Goal: Complete application form: Complete application form

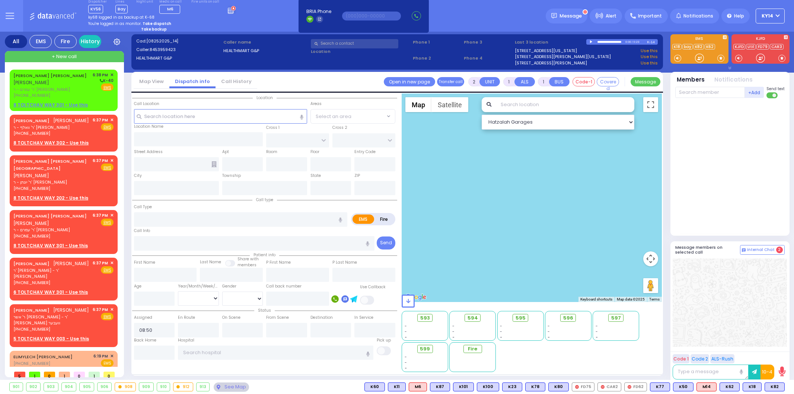
select select
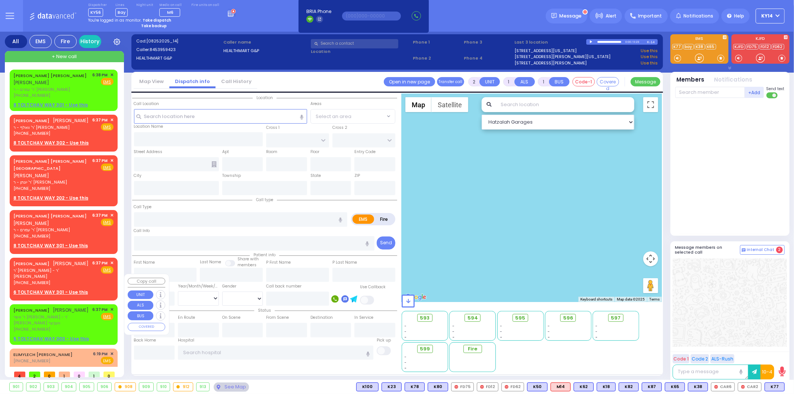
click at [46, 314] on span "ר' אשר [PERSON_NAME] - ר' [PERSON_NAME] וועבער" at bounding box center [51, 320] width 77 height 12
select select
radio input "true"
type input "[PERSON_NAME]"
type input "GROSS"
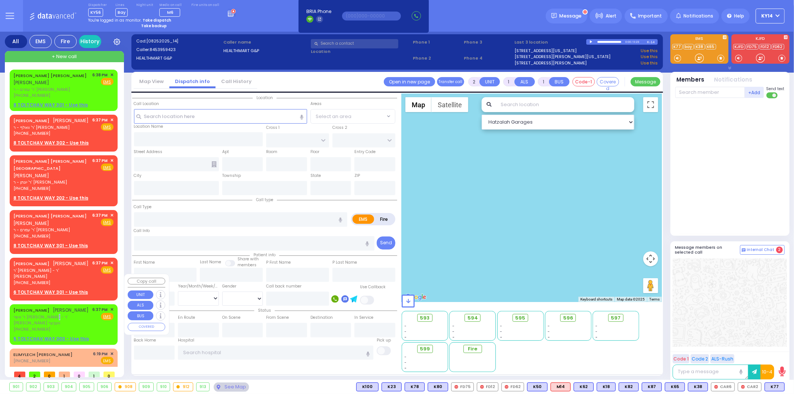
select select
type input "18:37"
select select "Hatzalah Garages"
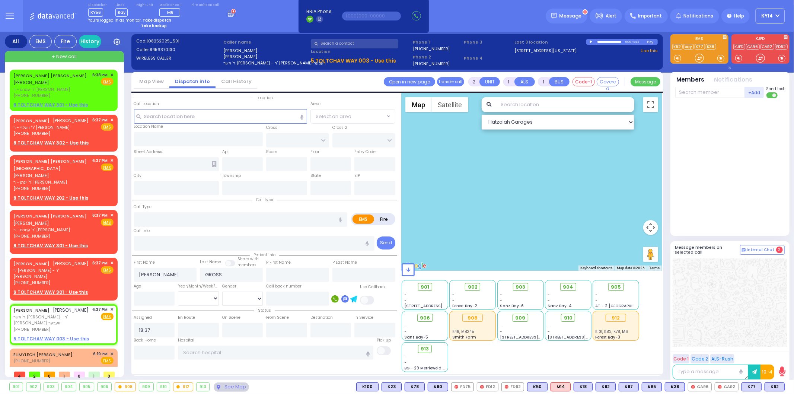
click at [591, 39] on div "0:00 / 0:13" at bounding box center [616, 42] width 61 height 6
select select
radio input "true"
type input "pedestrian struck"
select select
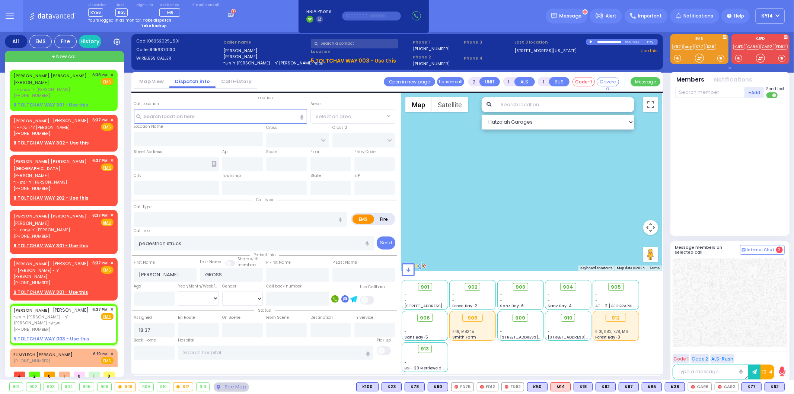
select select "Hatzalah Garages"
click at [591, 41] on div at bounding box center [592, 41] width 4 height 3
select select
radio input "true"
select select
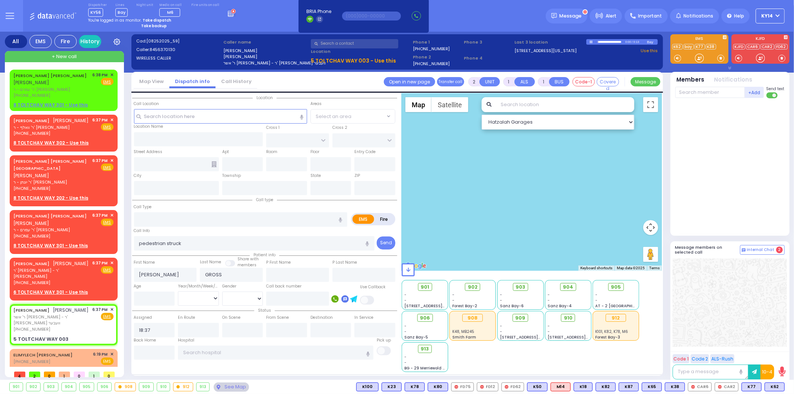
select select "Hatzalah Garages"
type input "TOLTCHAV WAY"
type input "[GEOGRAPHIC_DATA]"
type input "5 TOLTCHAV WAY"
type input "003"
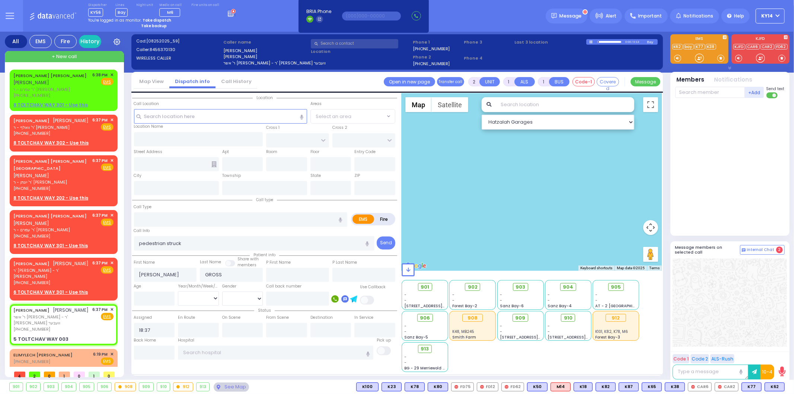
type input "[PERSON_NAME]"
type input "[US_STATE]"
type input "10950"
click at [590, 41] on div at bounding box center [592, 41] width 4 height 3
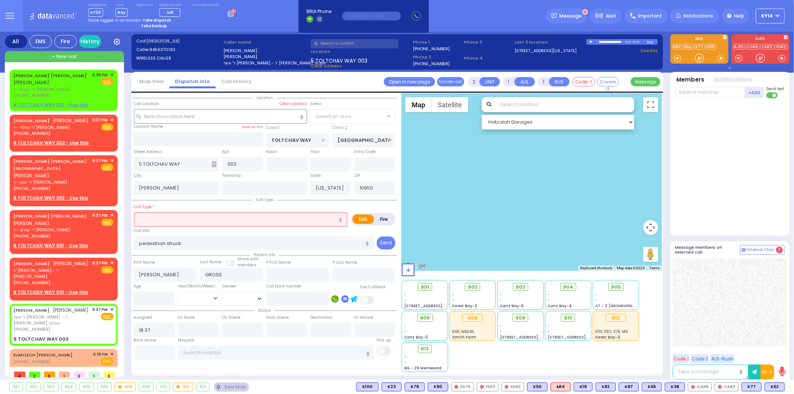
radio input "true"
select select
select select "Hatzalah Garages"
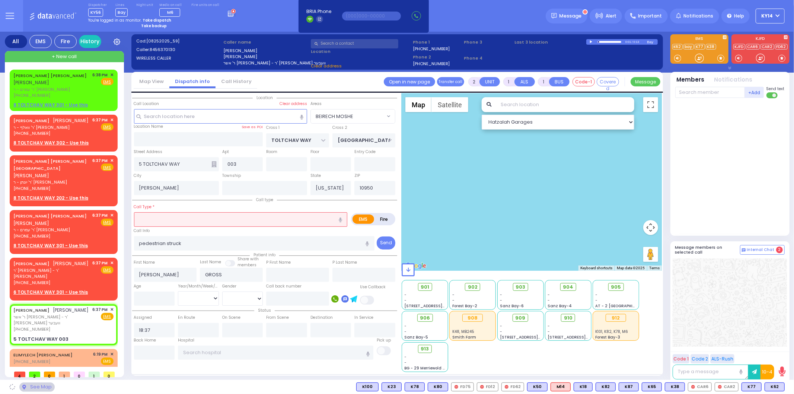
select select "BEIRECH MOSHE"
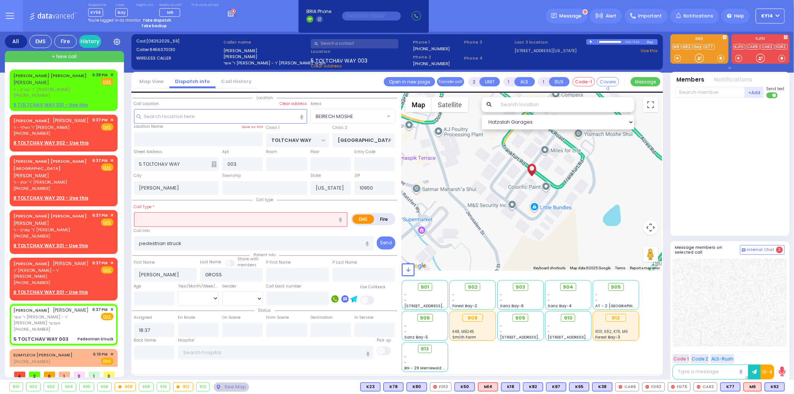
type input "4"
type input "2"
select select
type input "Pedestrian Struck"
radio input "true"
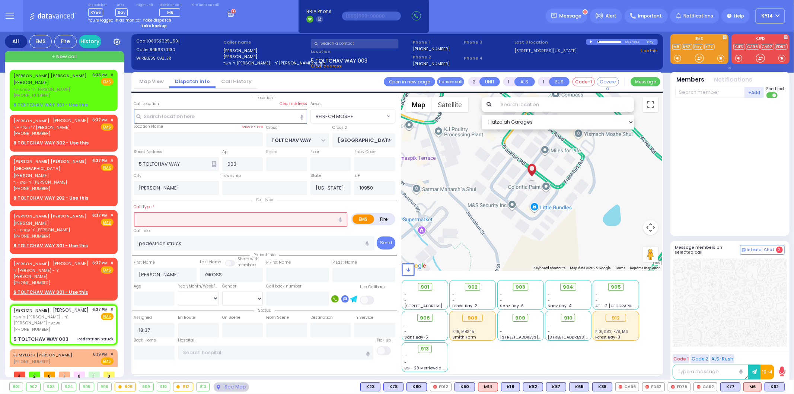
select select
select select "Hatzalah Garages"
select select "BEIRECH MOSHE"
select select
radio input "true"
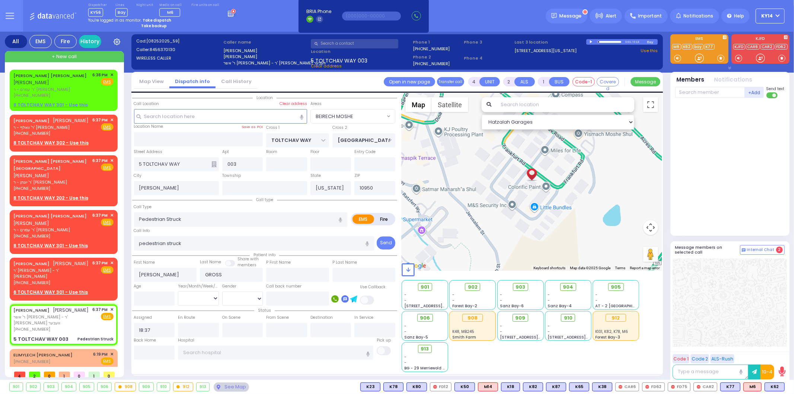
select select
type input "18:40"
select select "Hatzalah Garages"
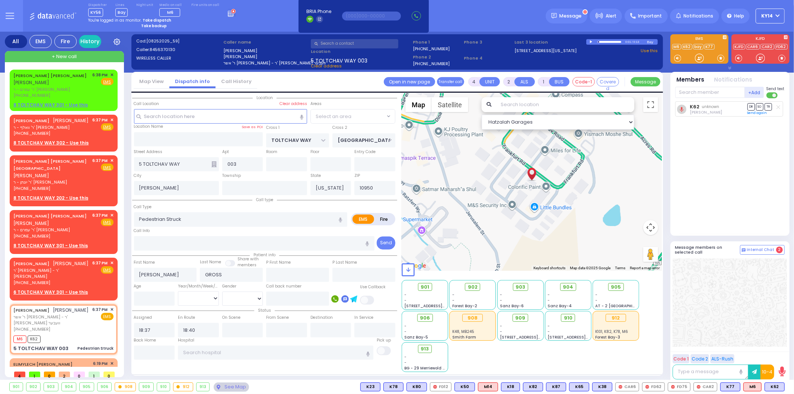
select select
radio input "true"
select select
select select "Hatzalah Garages"
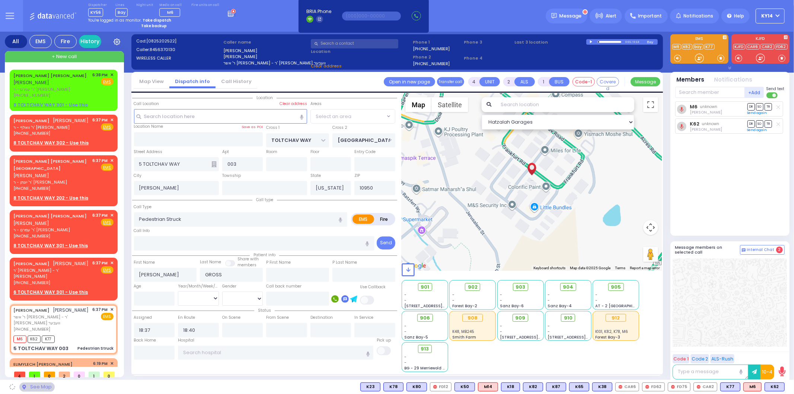
select select
radio input "true"
select select
select select "BEIRECH MOSHE"
select select "Hatzalah Garages"
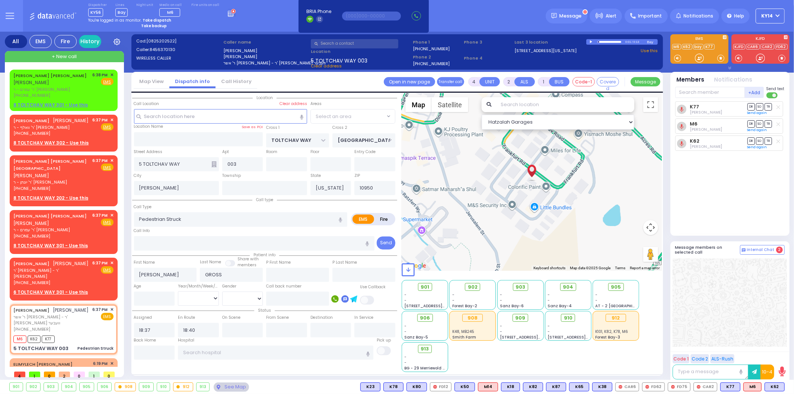
select select
radio input "true"
select select
select select "Hatzalah Garages"
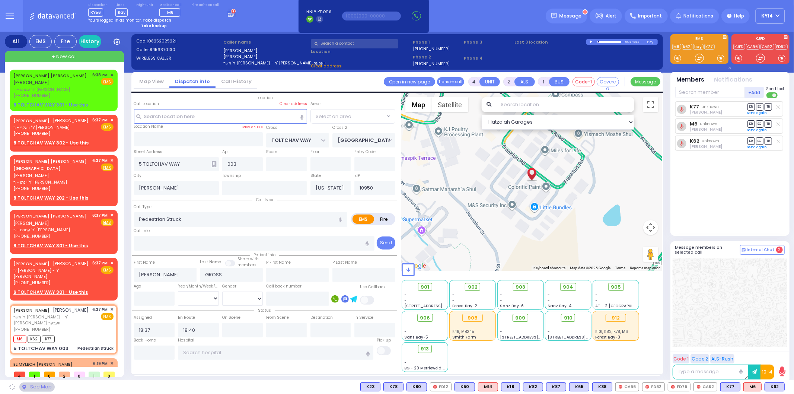
select select "BEIRECH MOSHE"
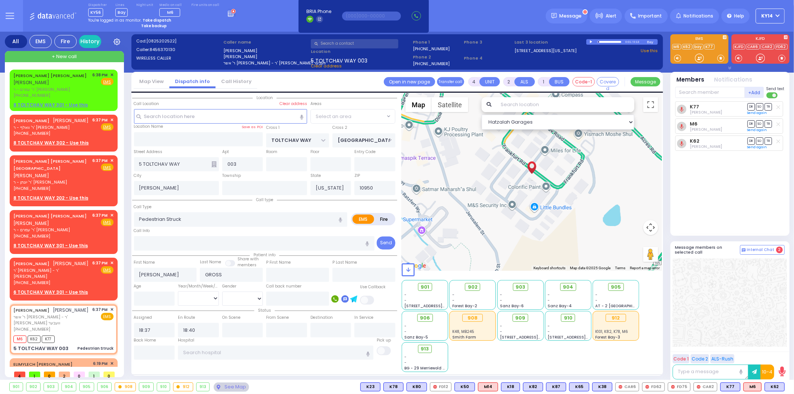
select select
radio input "true"
select select
select select "BEIRECH MOSHE"
select select "Hatzalah Garages"
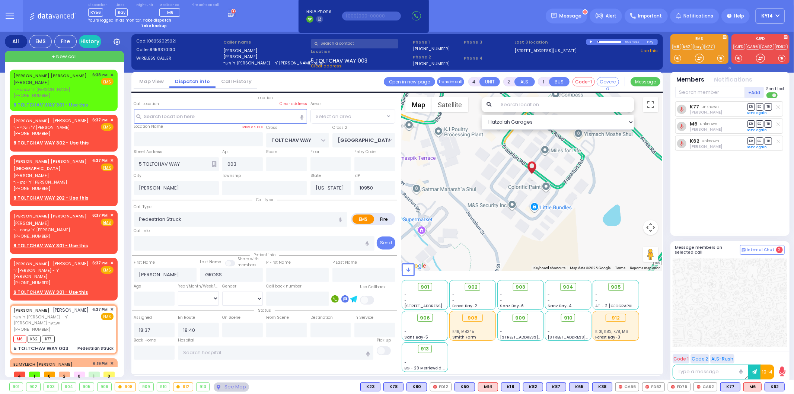
select select "BEIRECH MOSHE"
select select
radio input "true"
select select
select select "Hatzalah Garages"
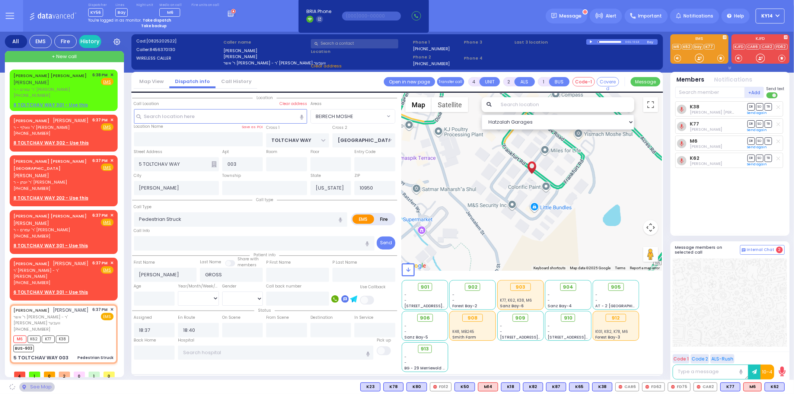
select select
radio input "true"
select select
select select "Hatzalah Garages"
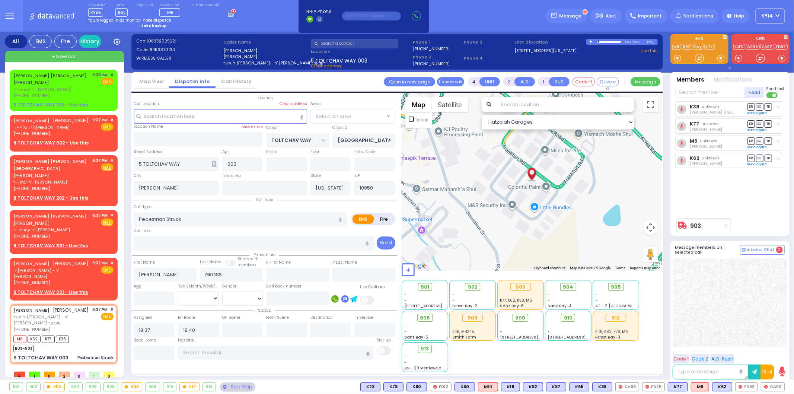
select select "BEIRECH MOSHE"
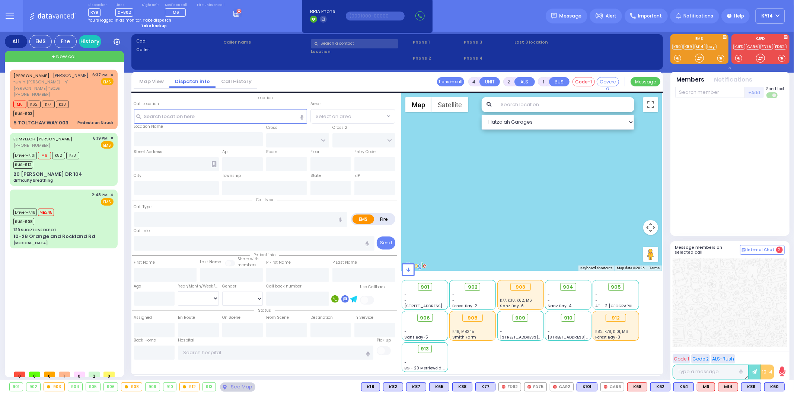
select select
type input "Pedestrian Struck"
radio input "true"
type input "[PERSON_NAME]"
type input "GROSS"
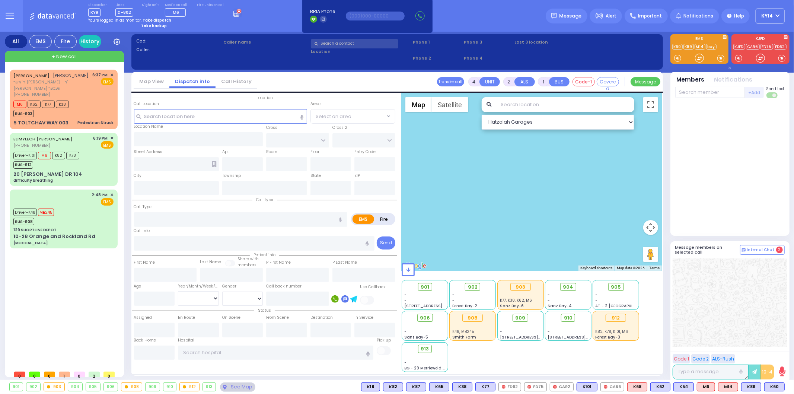
select select
type input "18:37"
type input "18:40"
type input "TOLTCHAV WAY"
type input "[GEOGRAPHIC_DATA]"
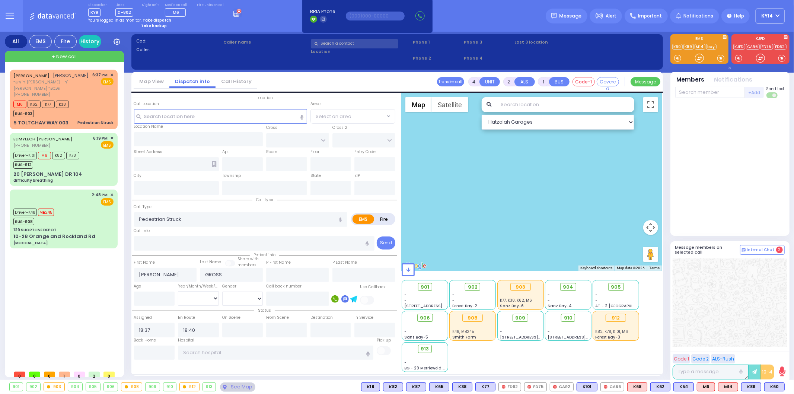
type input "5 TOLTCHAV WAY"
type input "003"
type input "[PERSON_NAME]"
type input "[US_STATE]"
type input "10950"
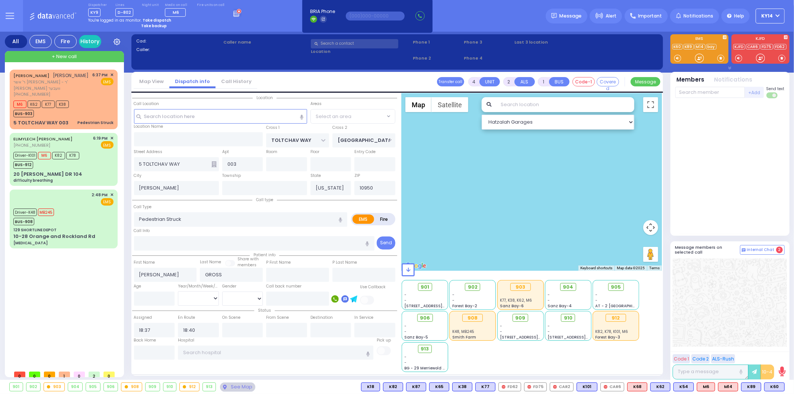
radio input "true"
select select
radio input "true"
select select
type input "Westchester Medical Center-Woods Road"
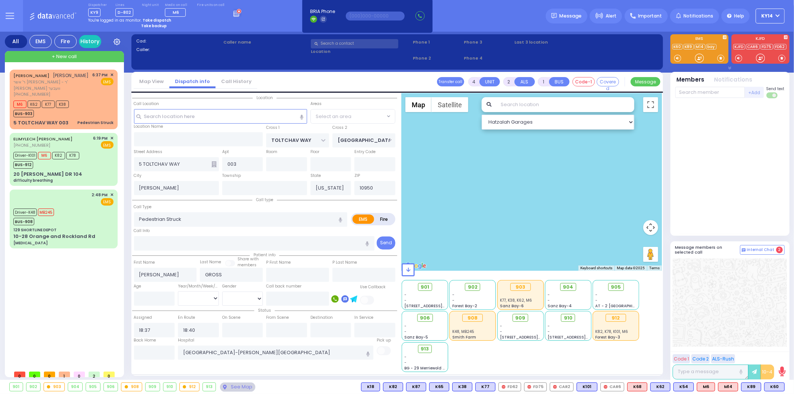
radio input "true"
select select
radio input "true"
select select
radio input "true"
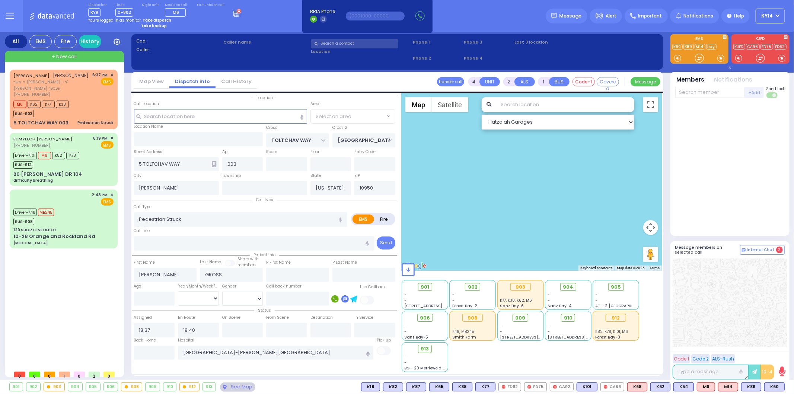
select select
radio input "true"
select select
select select "BEIRECH MOSHE"
select select "Hatzalah Garages"
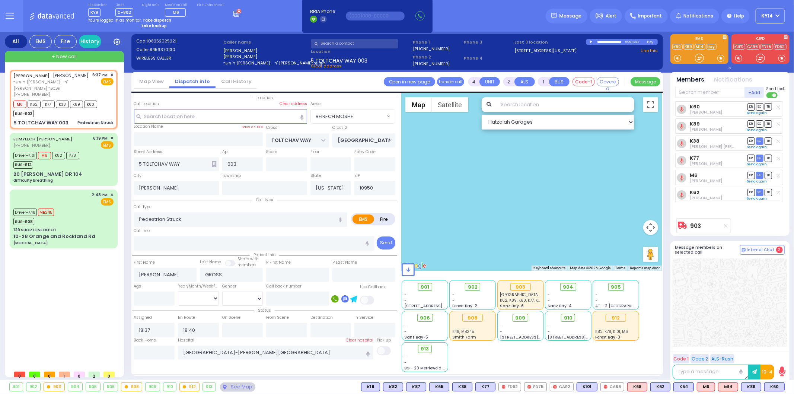
select select
radio input "true"
select select
radio input "true"
select select
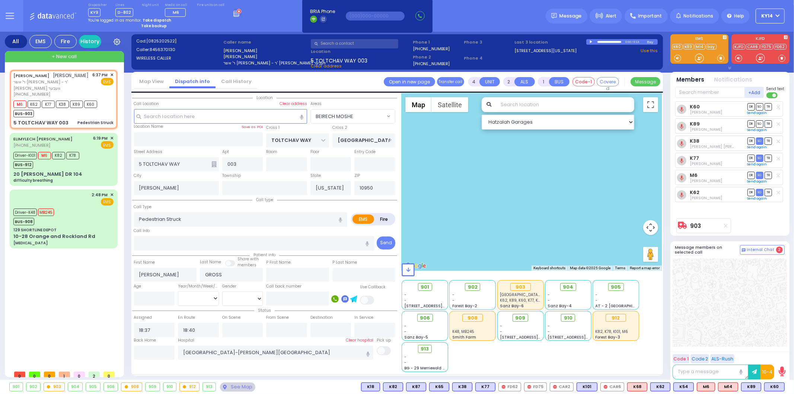
type input "18:56"
select select "BEIRECH MOSHE"
select select "Hatzalah Garages"
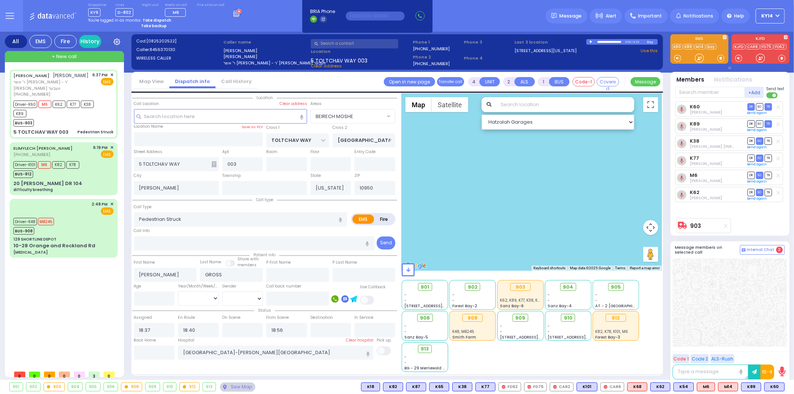
type input "6"
select select
radio input "true"
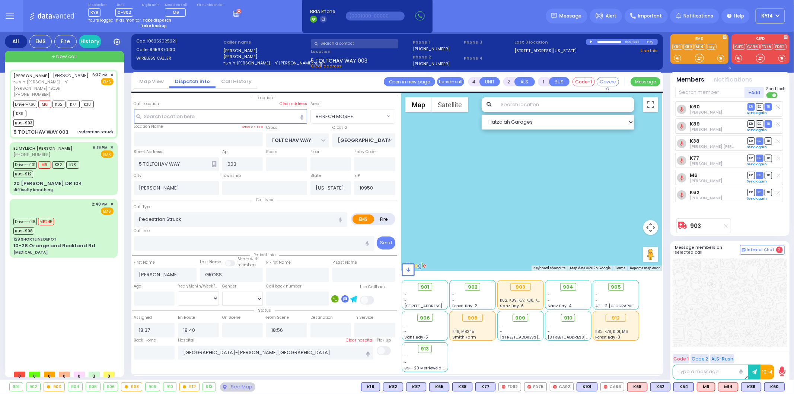
type input "Unknown"
select select "Year"
radio input "true"
select select "Year"
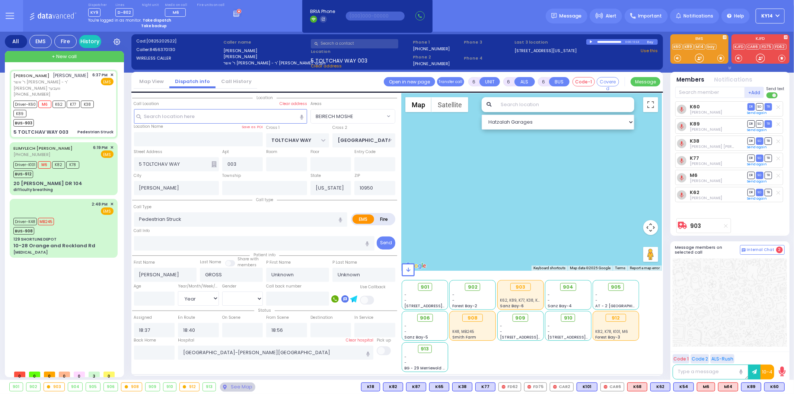
select select "BEIRECH MOSHE"
select select "Hatzalah Garages"
select select
radio input "true"
type input "Joshua"
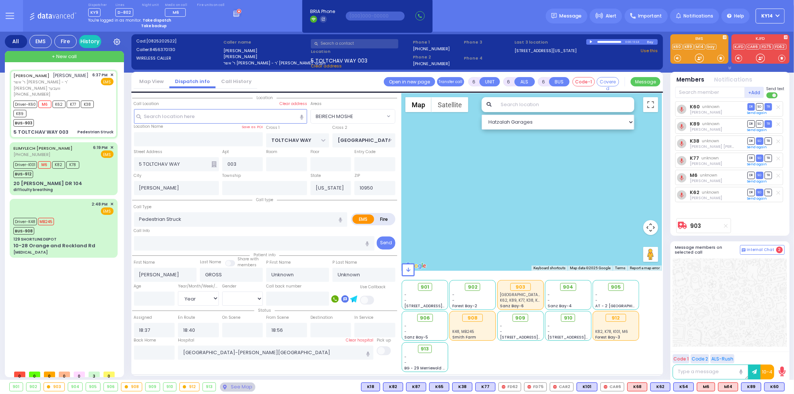
type input "Friedman"
select select "Year"
select select "BEIRECH MOSHE"
select select "Hatzalah Garages"
select select
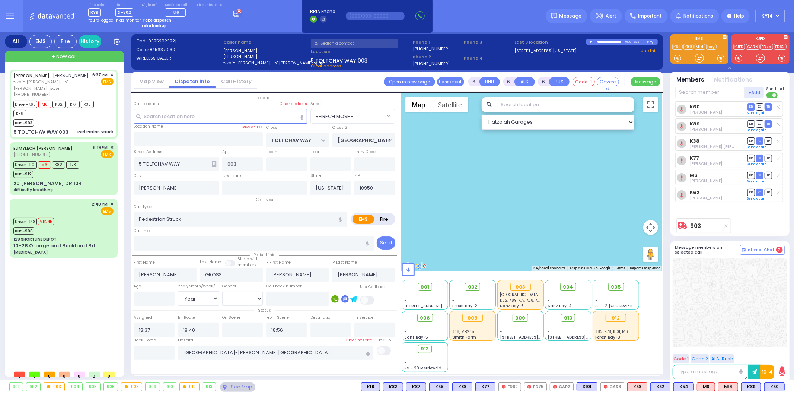
radio input "true"
type input "7"
select select "Year"
select select "[DEMOGRAPHIC_DATA]"
select select "BEIRECH MOSHE"
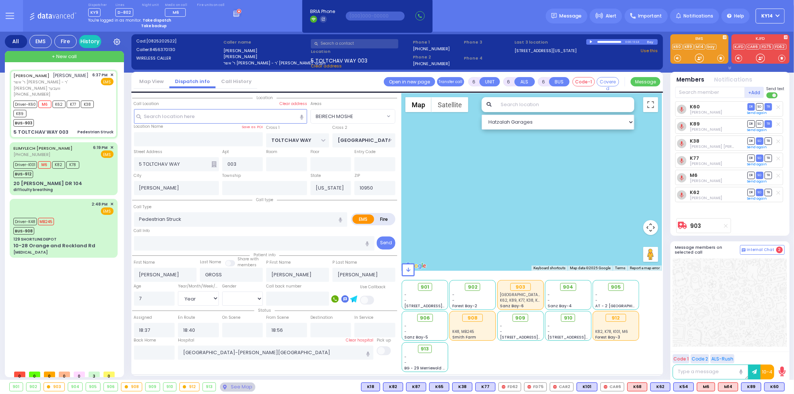
select select "Hatzalah Garages"
select select
radio input "true"
select select "Year"
select select "[DEMOGRAPHIC_DATA]"
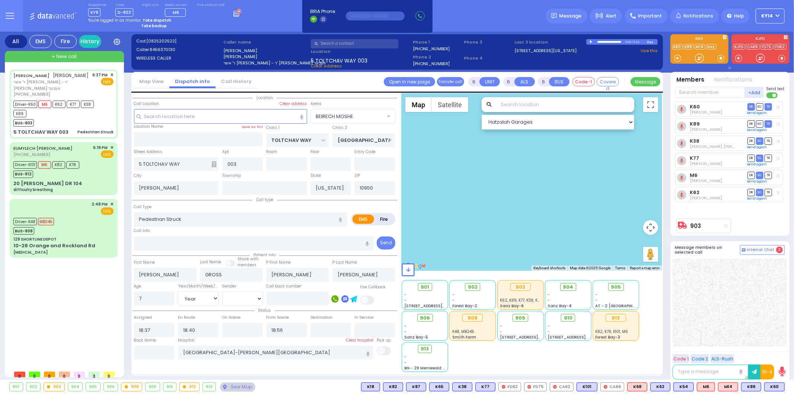
select select "Hatzalah Garages"
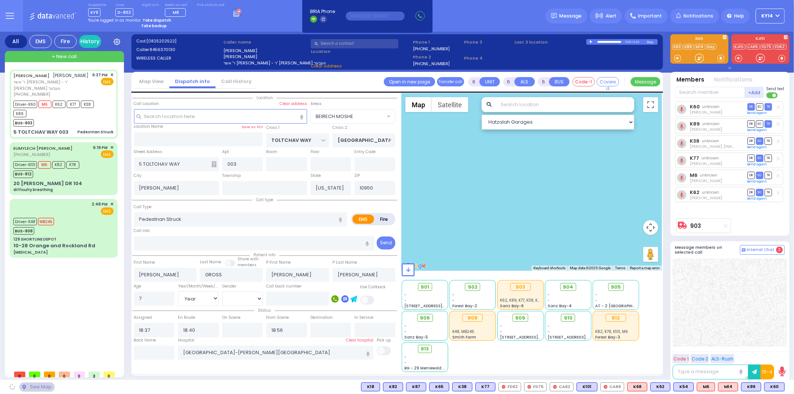
radio input "true"
select select "Year"
select select "[DEMOGRAPHIC_DATA]"
select select "BEIRECH MOSHE"
select select "Hatzalah Garages"
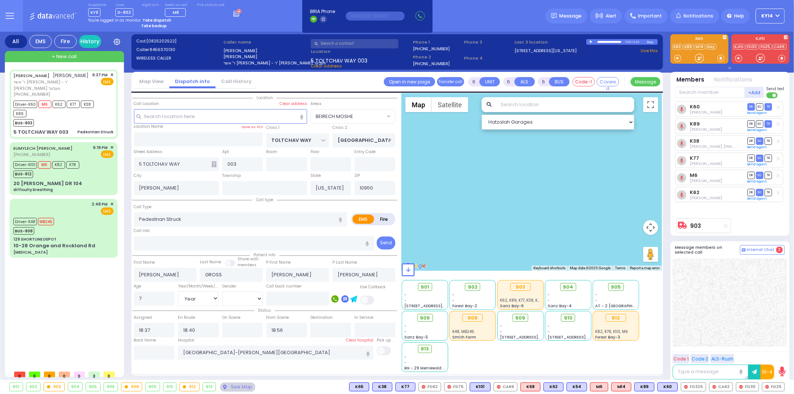
select select
radio input "true"
select select "Year"
select select "[DEMOGRAPHIC_DATA]"
select select
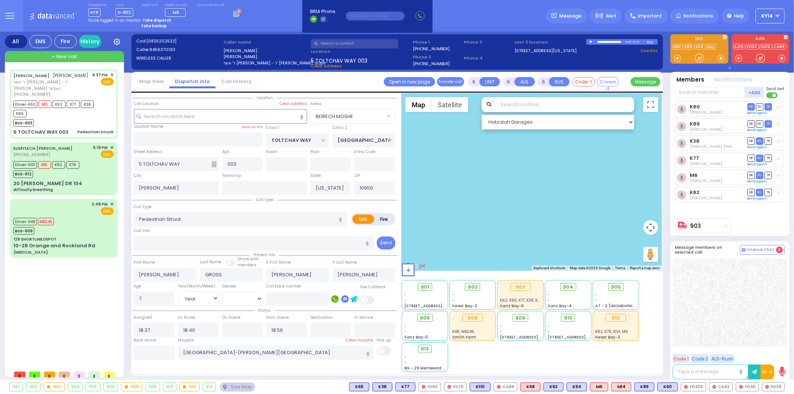
radio input "true"
select select "Year"
select select "[DEMOGRAPHIC_DATA]"
radio input "true"
select select "Year"
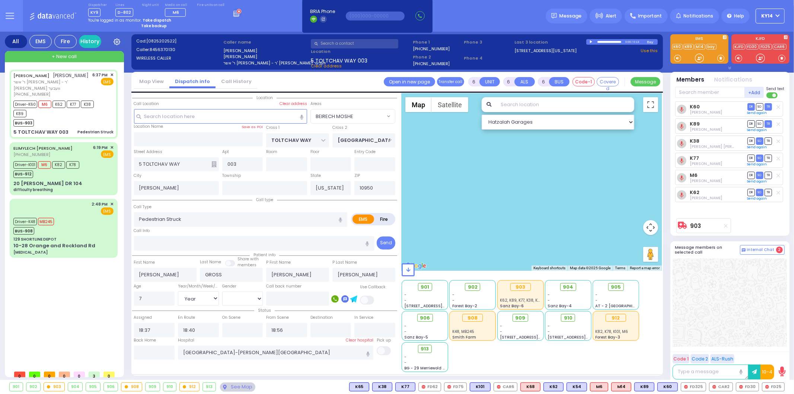
select select "[DEMOGRAPHIC_DATA]"
select select "BEIRECH MOSHE"
select select "Hatzalah Garages"
select select
radio input "true"
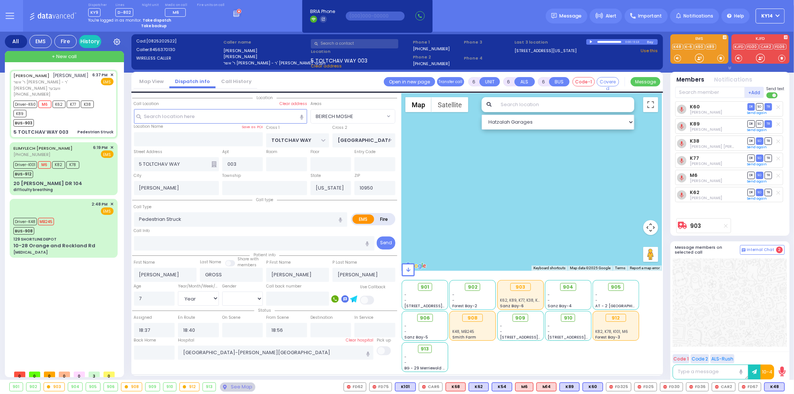
select select "Year"
select select "[DEMOGRAPHIC_DATA]"
select select "BEIRECH MOSHE"
select select "Hatzalah Garages"
select select
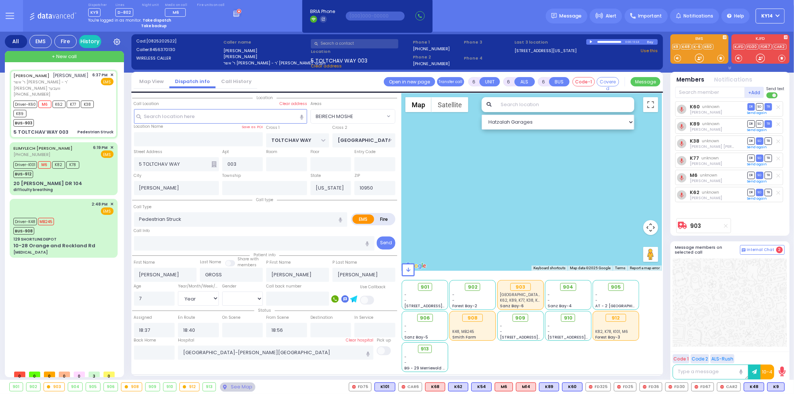
radio input "true"
select select "Year"
select select "[DEMOGRAPHIC_DATA]"
radio input "true"
select select "Year"
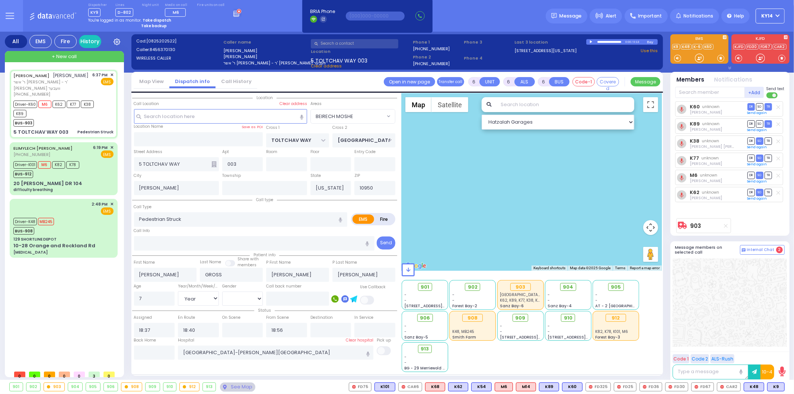
select select "[DEMOGRAPHIC_DATA]"
radio input "true"
select select "Year"
select select "[DEMOGRAPHIC_DATA]"
select select "BEIRECH MOSHE"
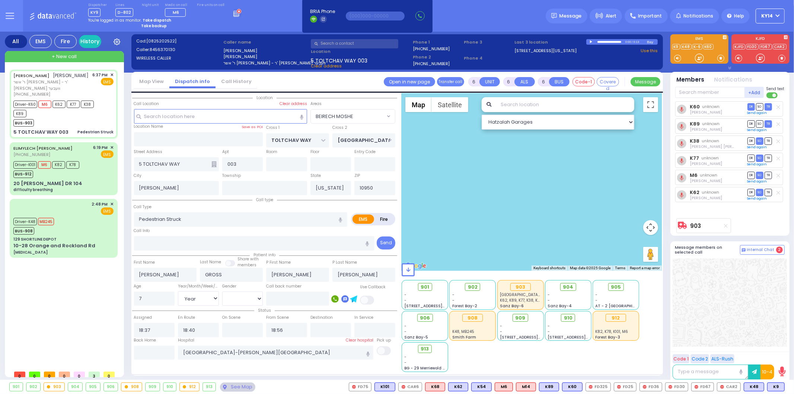
select select "Hatzalah Garages"
select select
radio input "true"
select select "Year"
select select "[DEMOGRAPHIC_DATA]"
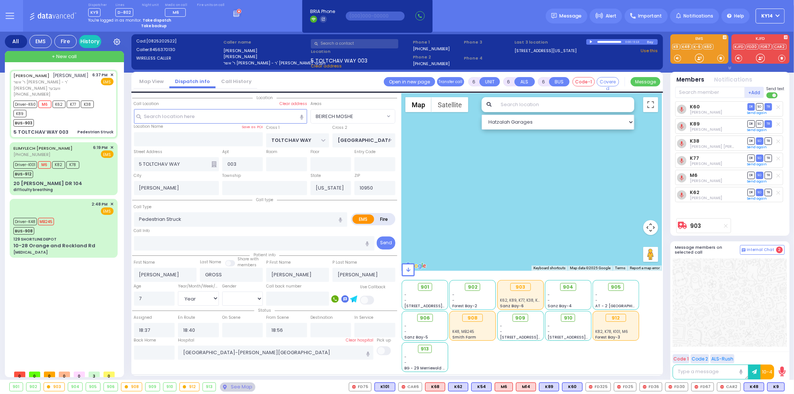
radio input "true"
select select "Year"
select select "[DEMOGRAPHIC_DATA]"
select select "BEIRECH MOSHE"
select select "Hatzalah Garages"
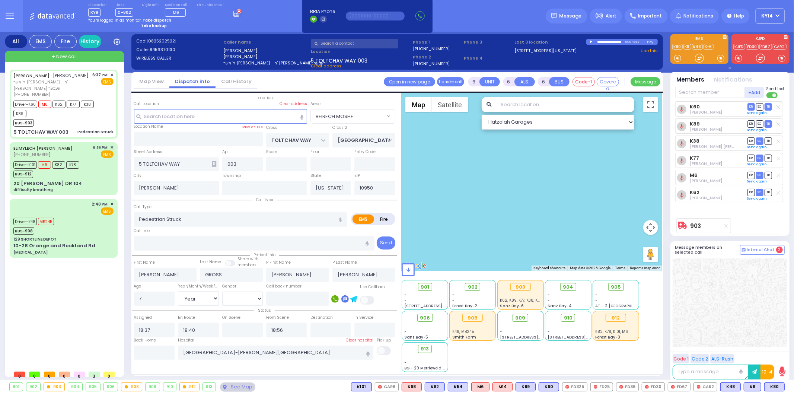
select select
radio input "true"
select select "Year"
select select "[DEMOGRAPHIC_DATA]"
select select "BEIRECH MOSHE"
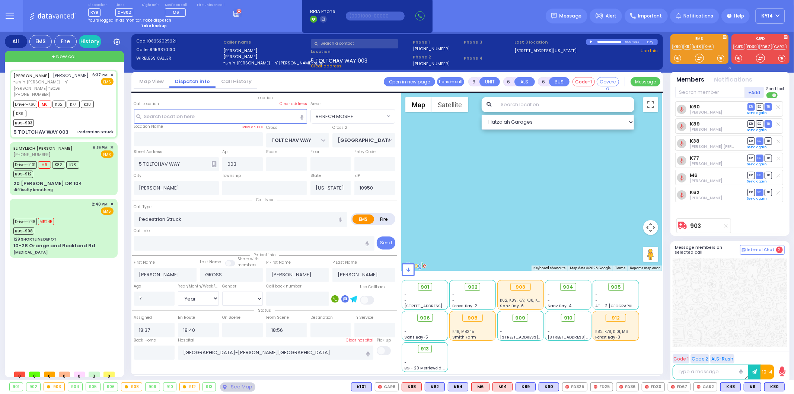
select select "Hatzalah Garages"
select select
radio input "true"
select select "Year"
select select "[DEMOGRAPHIC_DATA]"
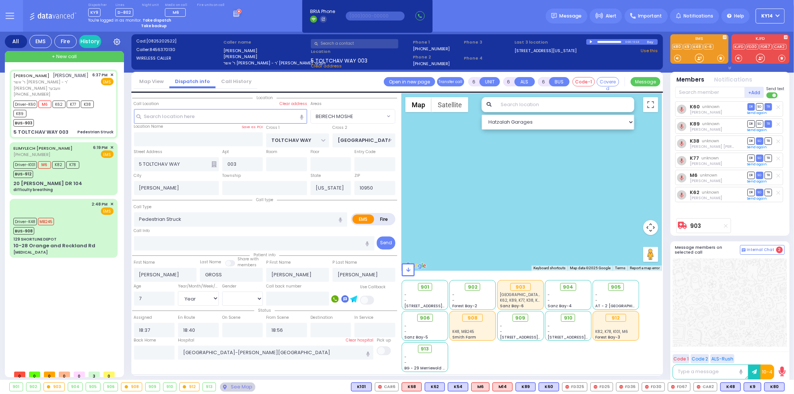
select select "BEIRECH MOSHE"
select select "Hatzalah Garages"
select select
radio input "true"
select select "Year"
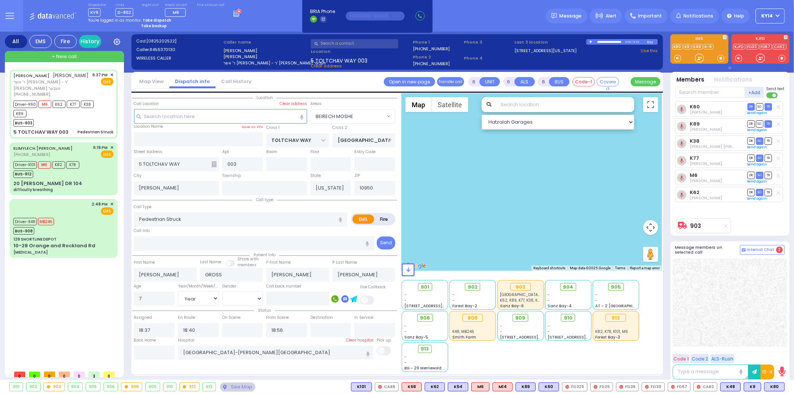
select select "[DEMOGRAPHIC_DATA]"
select select "BEIRECH MOSHE"
select select "Hatzalah Garages"
